Goal: Navigation & Orientation: Find specific page/section

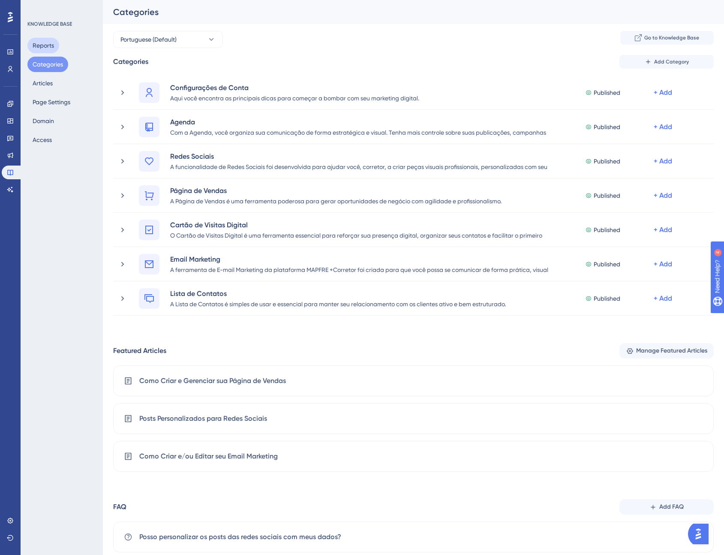
click at [49, 42] on button "Reports" at bounding box center [43, 45] width 32 height 15
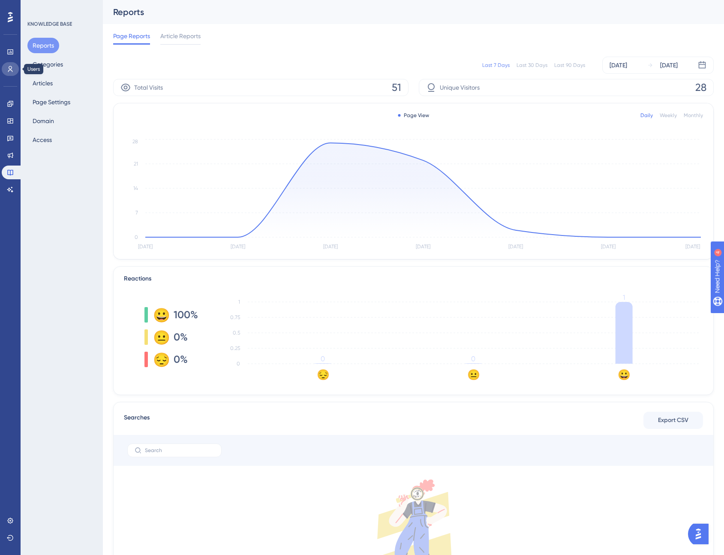
click at [12, 66] on icon at bounding box center [10, 69] width 7 height 7
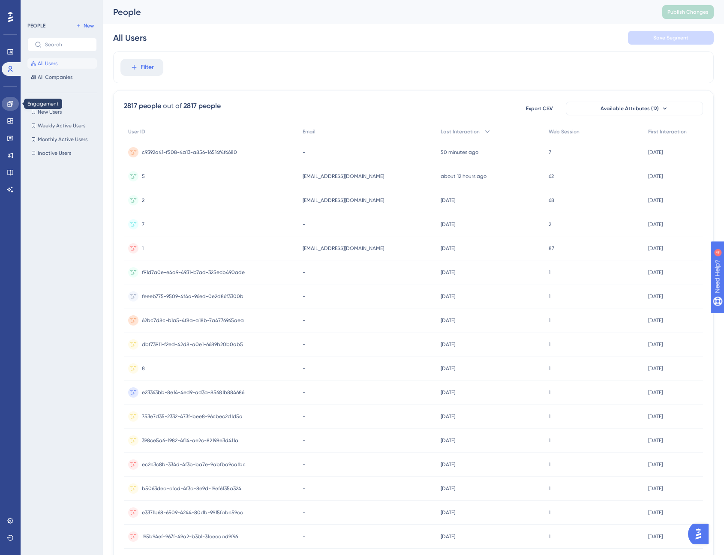
click at [14, 105] on link at bounding box center [10, 104] width 17 height 14
